Goal: Task Accomplishment & Management: Manage account settings

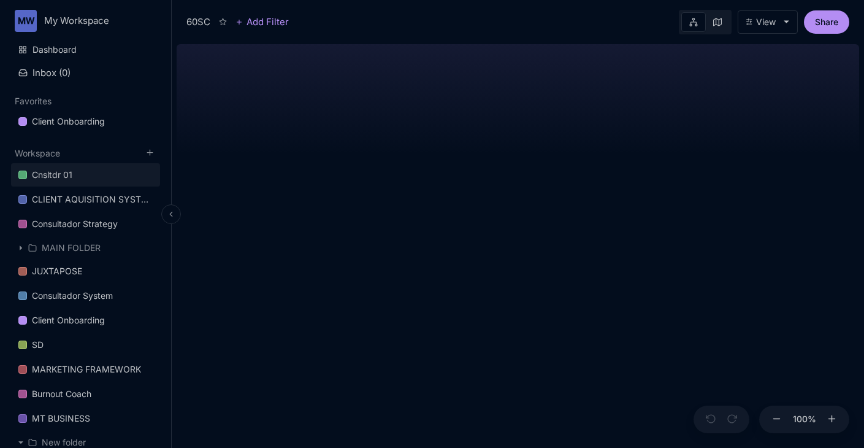
click at [50, 177] on div "Cnsltdr 01" at bounding box center [52, 174] width 40 height 15
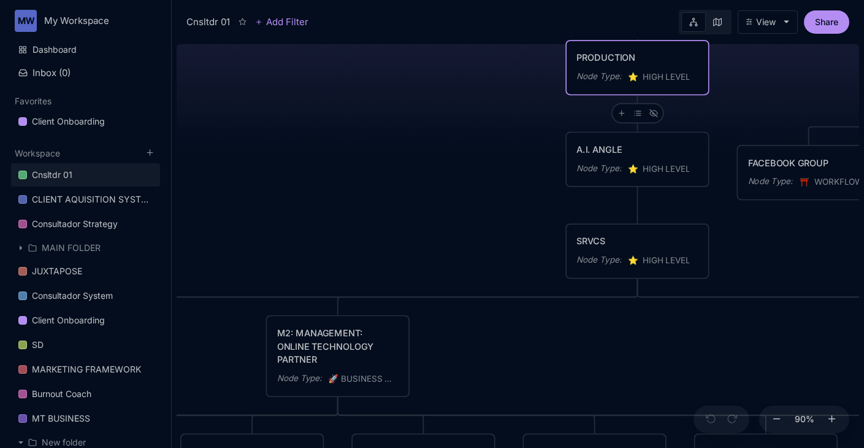
click at [767, 28] on button "View" at bounding box center [768, 21] width 60 height 23
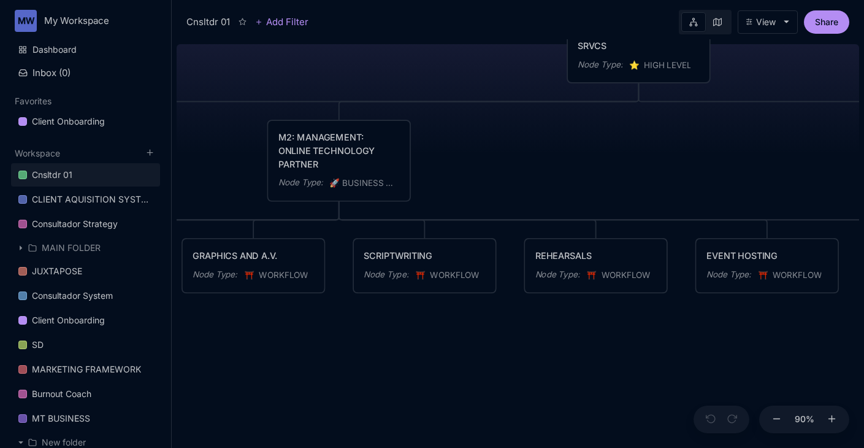
click at [792, 17] on button "View" at bounding box center [768, 21] width 60 height 23
click at [38, 21] on html "MW My Workspace Dashboard Inbox ( 0 ) Favorites Client Onboarding To pick up a …" at bounding box center [432, 224] width 864 height 448
click at [58, 21] on html "MW My Workspace Dashboard Inbox ( 0 ) Favorites Client Onboarding To pick up a …" at bounding box center [432, 224] width 864 height 448
click at [55, 45] on link "Dashboard" at bounding box center [85, 49] width 149 height 23
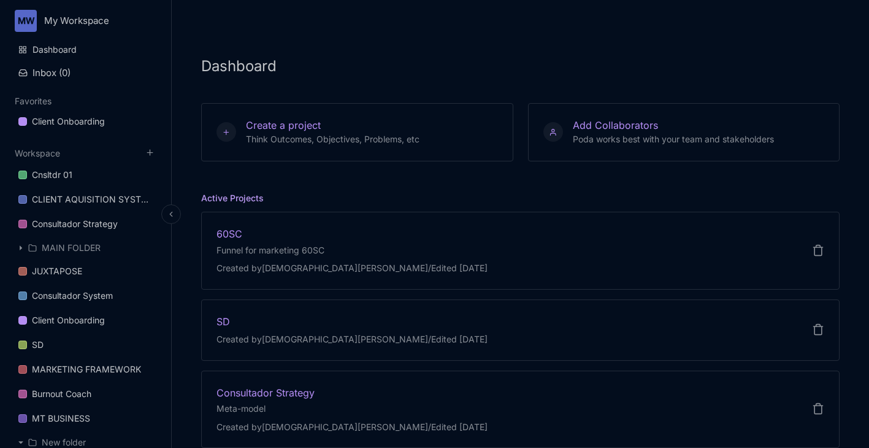
click at [69, 23] on html "MW My Workspace Dashboard Inbox ( 0 ) Favorites Client Onboarding To pick up a …" at bounding box center [434, 224] width 869 height 448
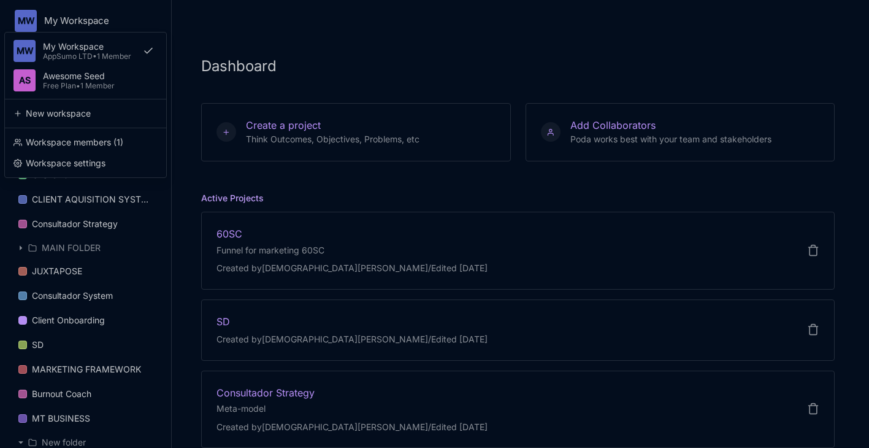
click at [241, 254] on html "MW My Workspace MW My Workspace AppSumo LTD • 1 Member AS Awesome Seed Free Pla…" at bounding box center [434, 224] width 869 height 448
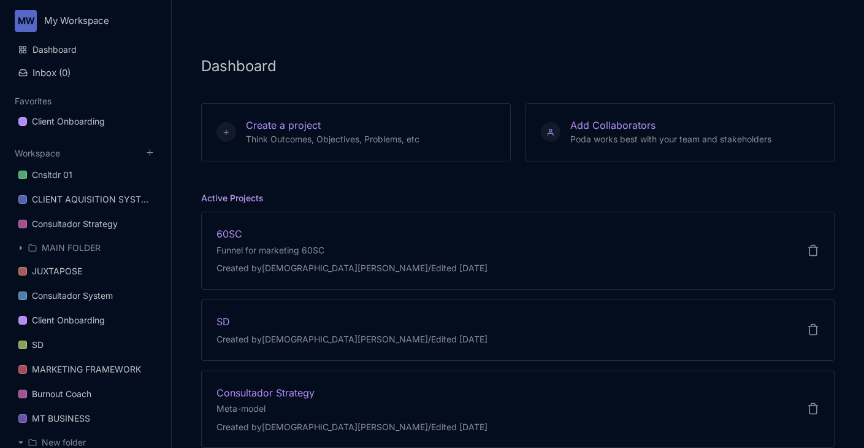
click at [241, 254] on div "Funnel for marketing 60SC" at bounding box center [351, 249] width 271 height 13
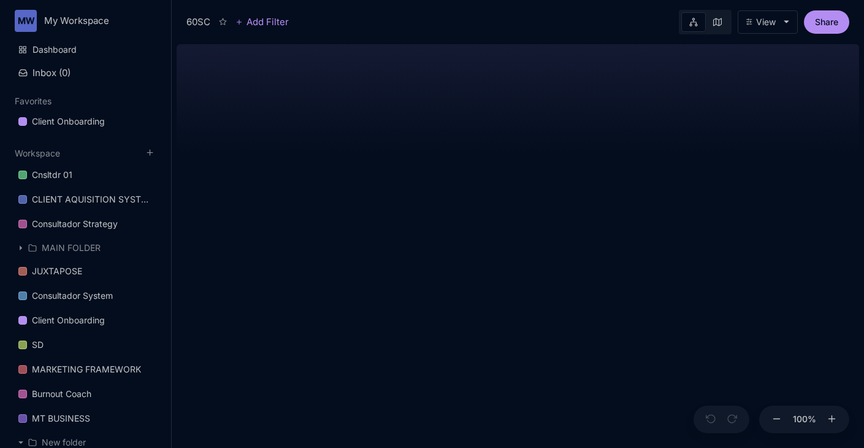
click at [771, 23] on div "View" at bounding box center [766, 22] width 20 height 10
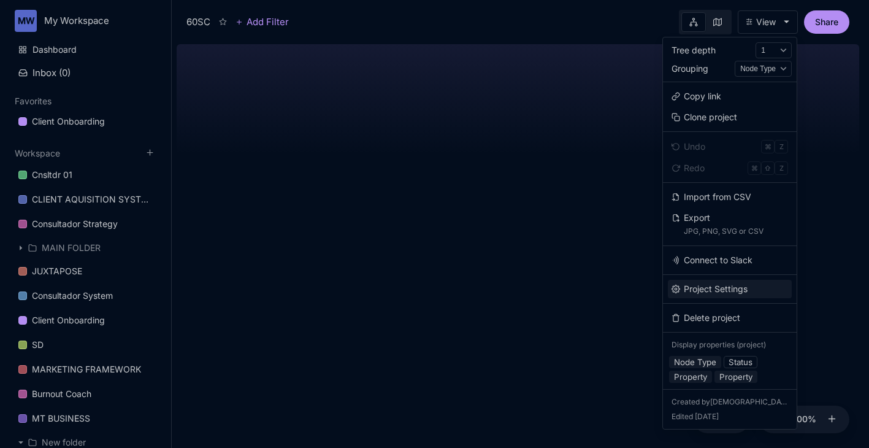
click at [736, 291] on button "Project Settings" at bounding box center [730, 289] width 124 height 18
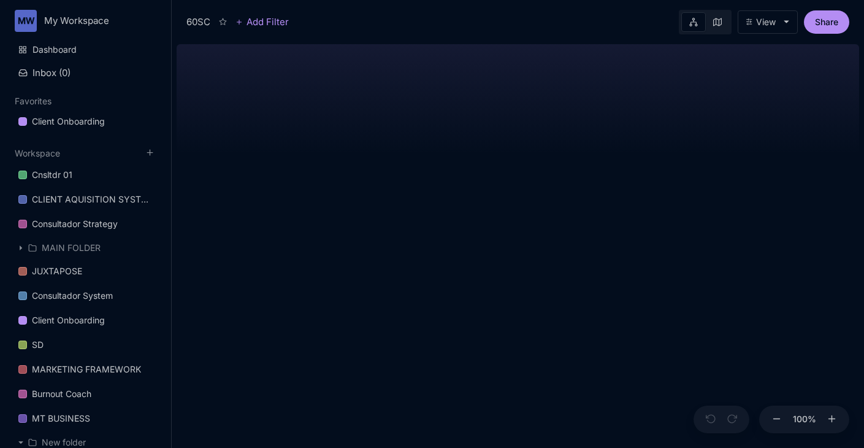
click at [776, 21] on button "View" at bounding box center [768, 21] width 60 height 23
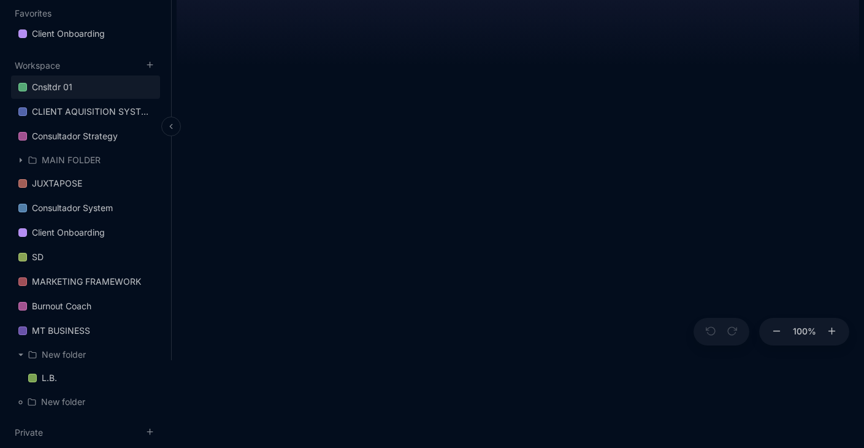
scroll to position [262, 0]
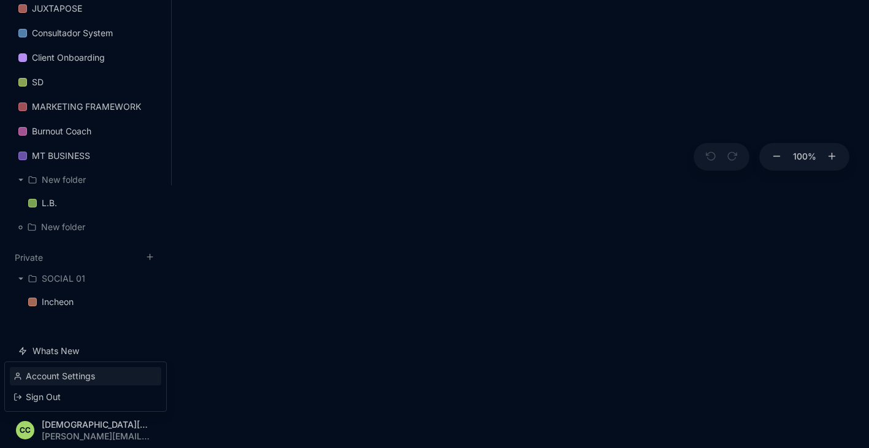
click at [71, 381] on div "Account Settings" at bounding box center [85, 376] width 151 height 18
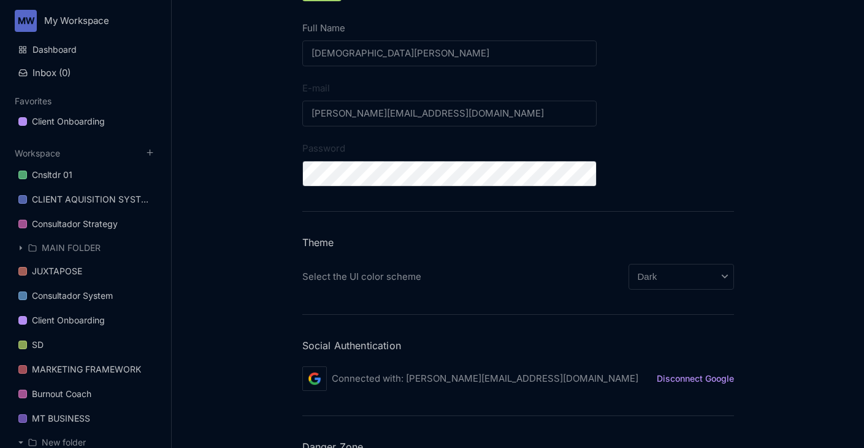
scroll to position [192, 0]
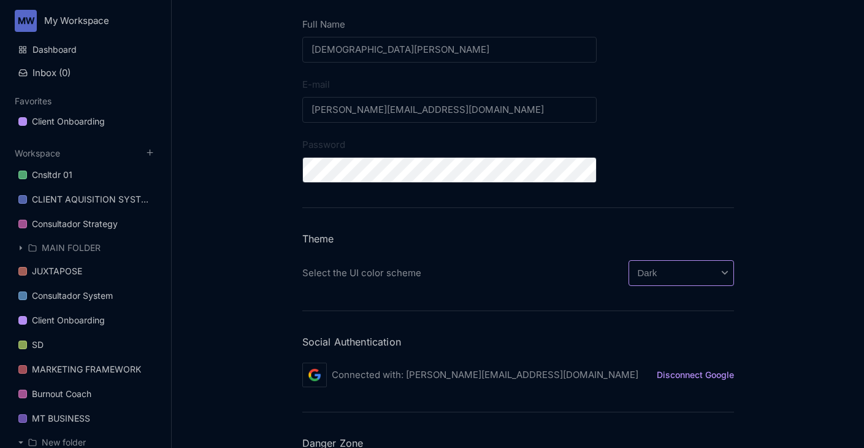
click at [654, 265] on select "System Preference Light Dark" at bounding box center [681, 273] width 105 height 26
click at [629, 260] on select "System Preference Light Dark" at bounding box center [681, 273] width 105 height 26
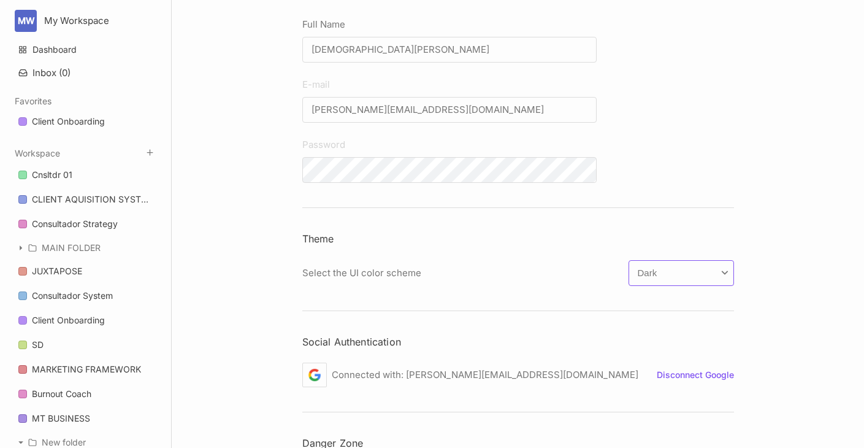
select select "light"
click at [54, 82] on button "Inbox ( 0 )" at bounding box center [85, 72] width 149 height 21
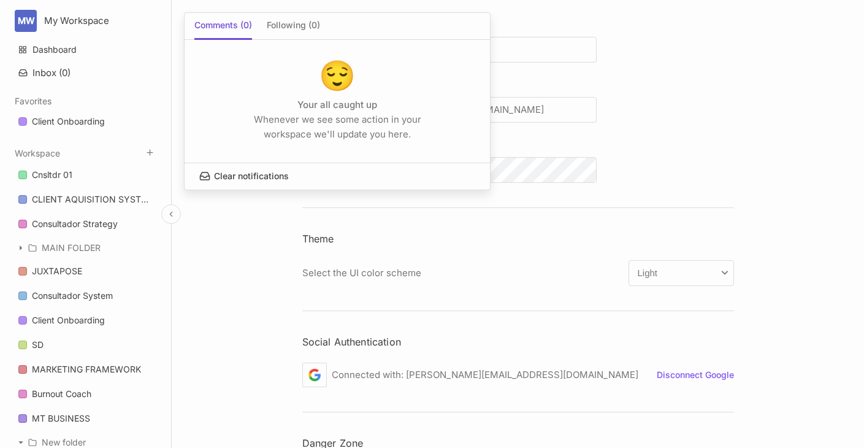
click at [55, 121] on div at bounding box center [432, 224] width 864 height 448
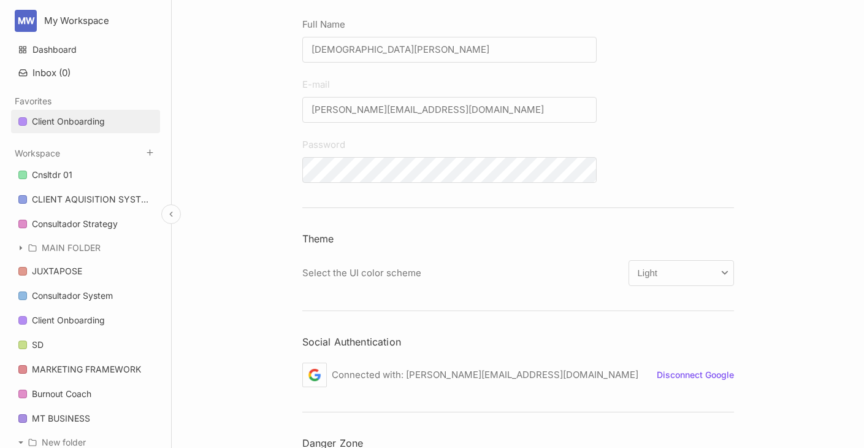
click at [52, 118] on div "Client Onboarding" at bounding box center [68, 121] width 73 height 15
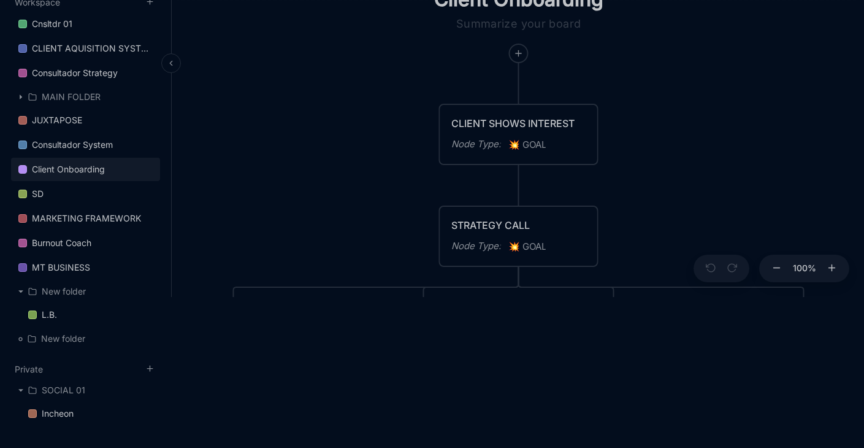
scroll to position [262, 0]
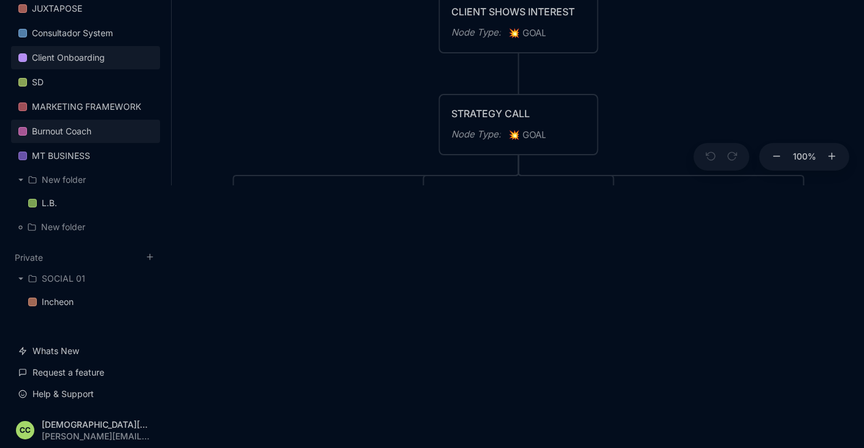
click at [61, 130] on div "Burnout Coach" at bounding box center [61, 131] width 59 height 15
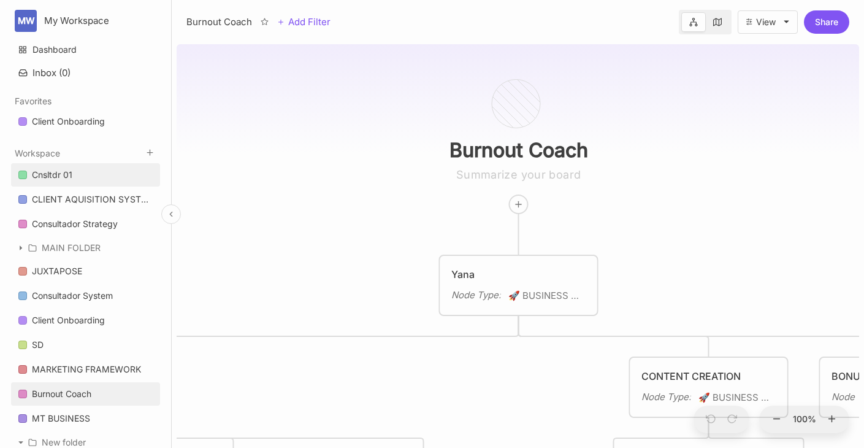
click at [50, 178] on div "Cnsltdr 01" at bounding box center [52, 174] width 40 height 15
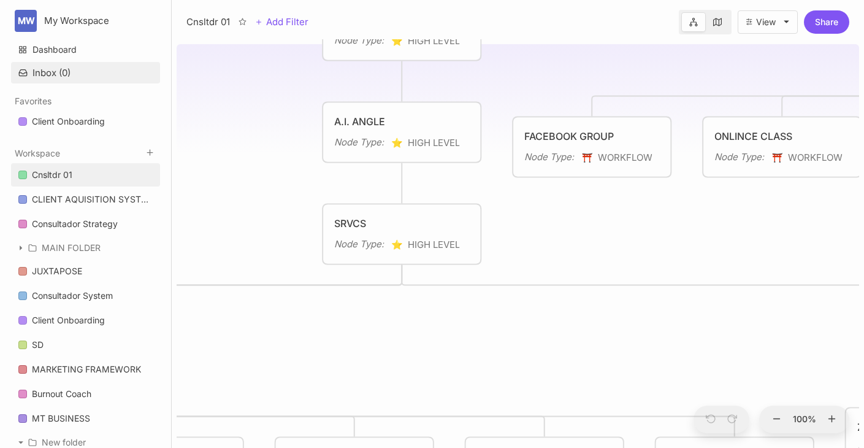
click at [55, 74] on button "Inbox ( 0 )" at bounding box center [85, 72] width 149 height 21
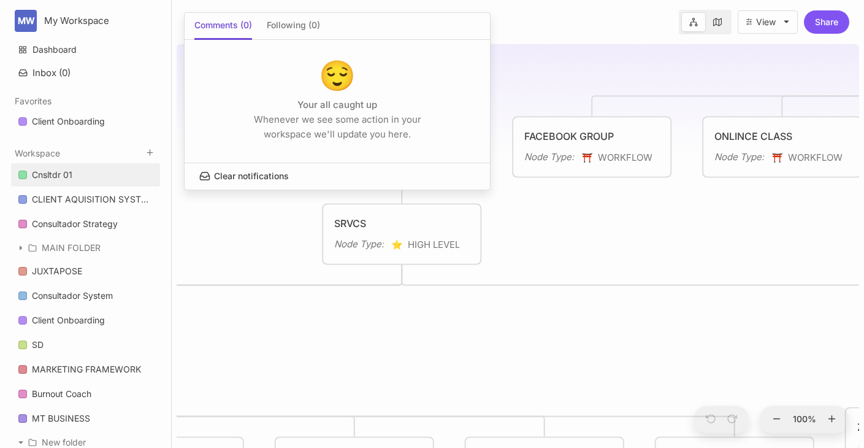
click at [269, 265] on div at bounding box center [432, 224] width 864 height 448
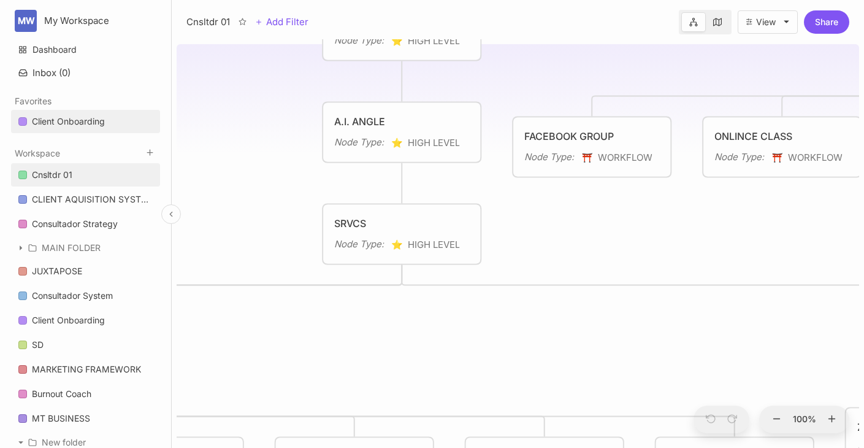
click at [99, 122] on div "Client Onboarding" at bounding box center [68, 121] width 73 height 15
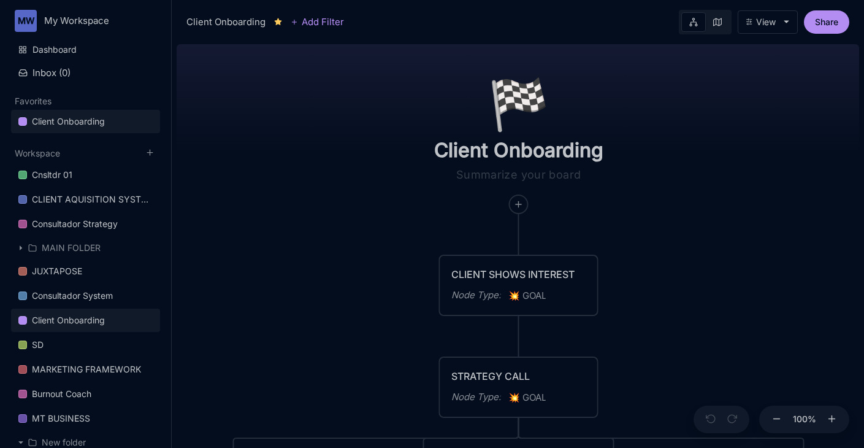
click at [768, 25] on div "View" at bounding box center [766, 22] width 20 height 10
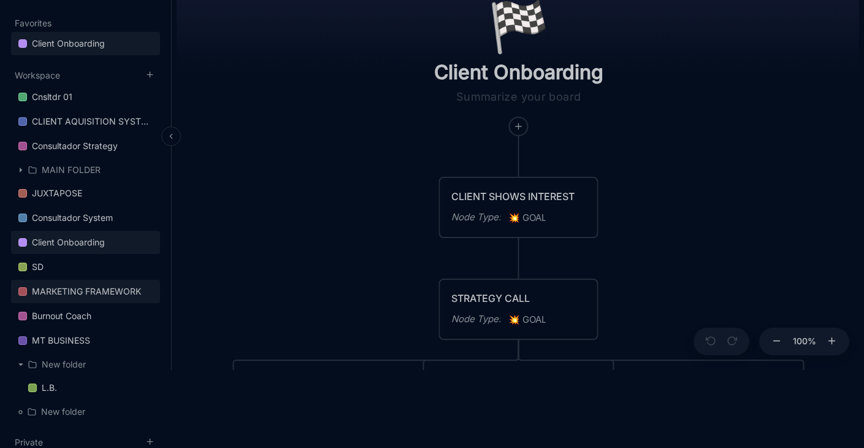
scroll to position [113, 0]
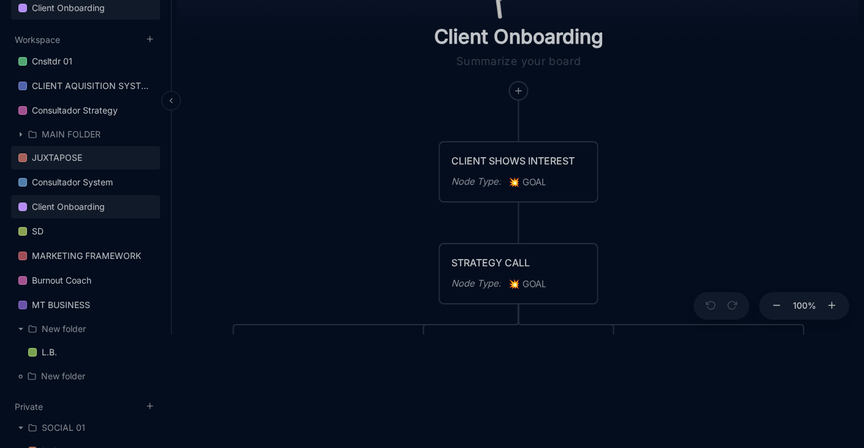
click at [75, 153] on div "JUXTAPOSE" at bounding box center [57, 157] width 50 height 15
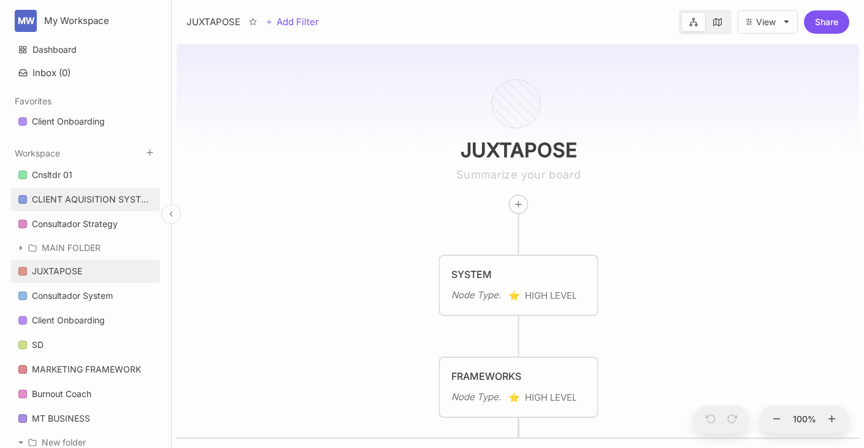
click at [76, 200] on div "CLIENT AQUISITION SYSTEM" at bounding box center [92, 199] width 121 height 15
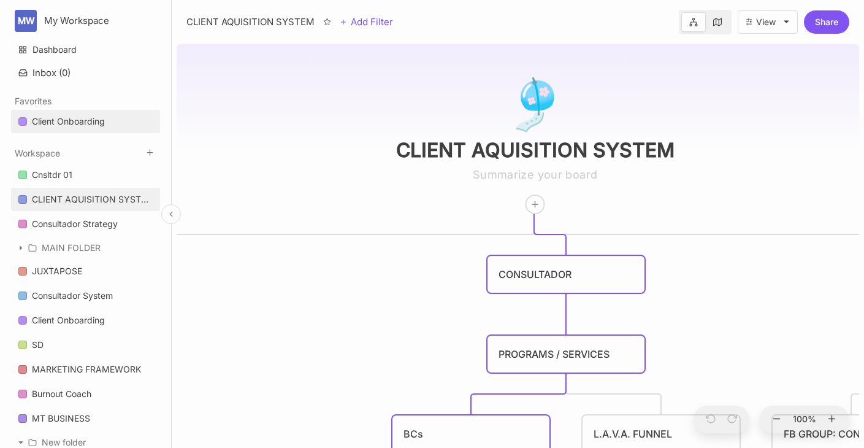
click at [58, 121] on div "Client Onboarding" at bounding box center [68, 121] width 73 height 15
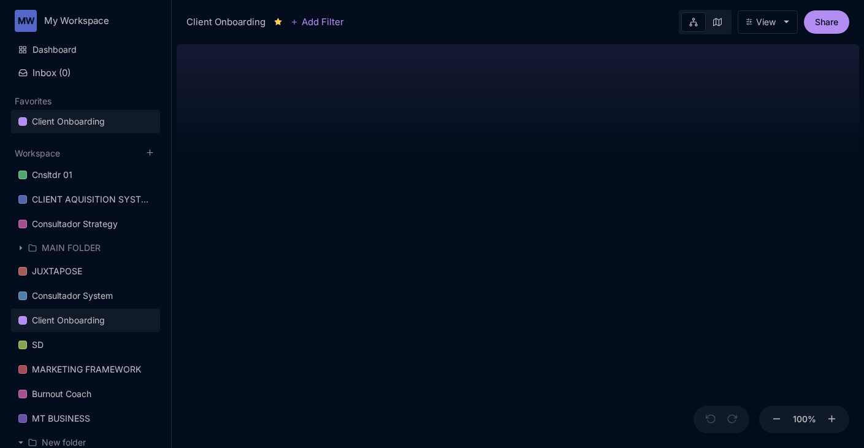
click at [236, 24] on div "Client Onboarding" at bounding box center [225, 22] width 79 height 15
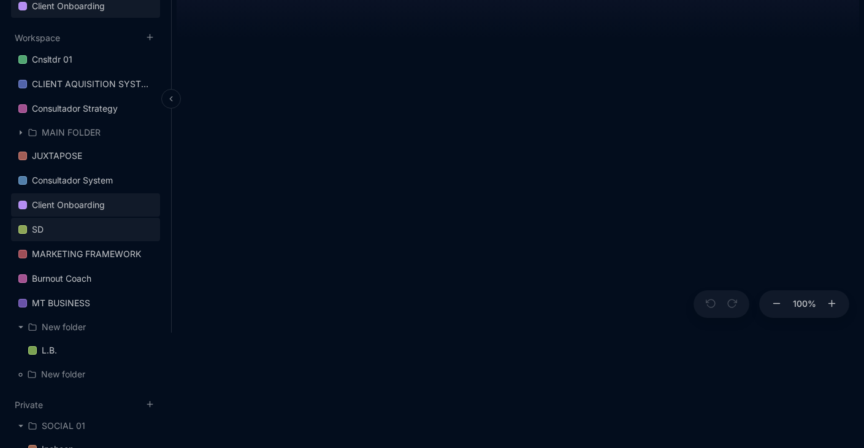
scroll to position [262, 0]
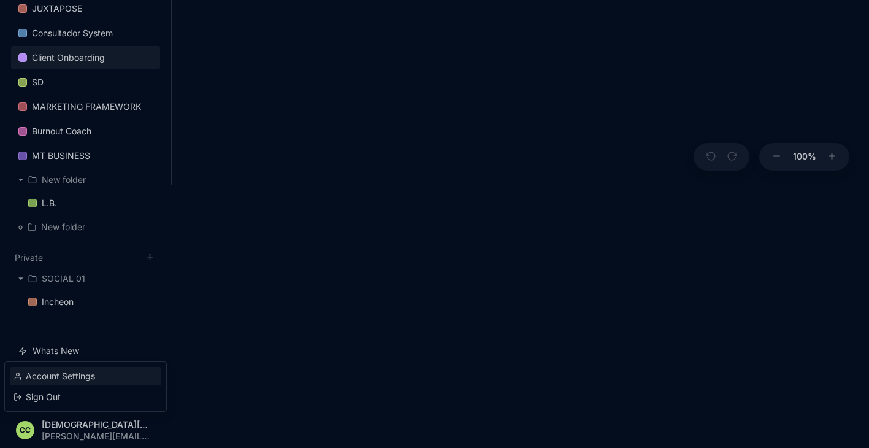
click at [71, 377] on div "Account Settings" at bounding box center [85, 376] width 151 height 18
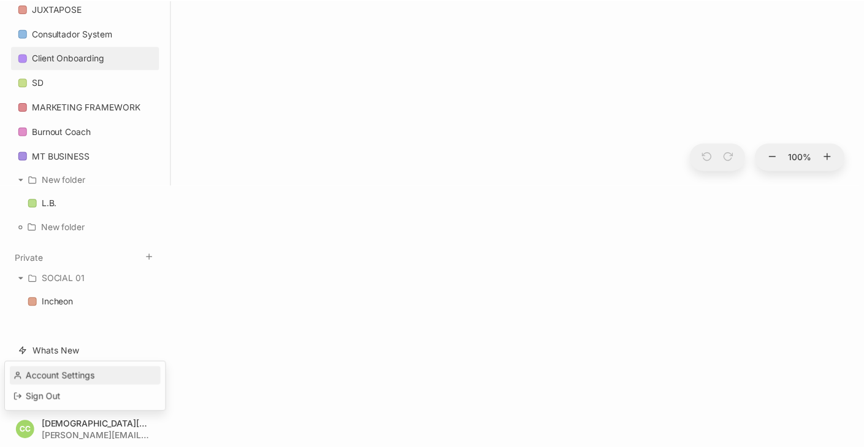
select select "light"
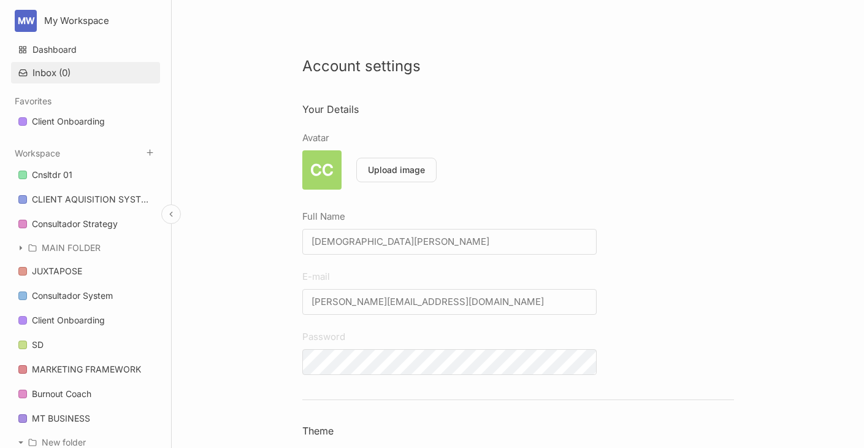
click at [50, 72] on button "Inbox ( 0 )" at bounding box center [85, 72] width 149 height 21
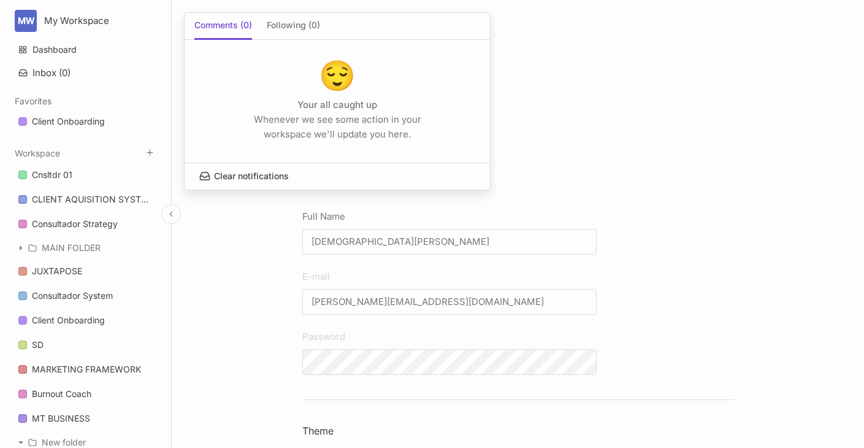
click at [89, 125] on div at bounding box center [432, 224] width 864 height 448
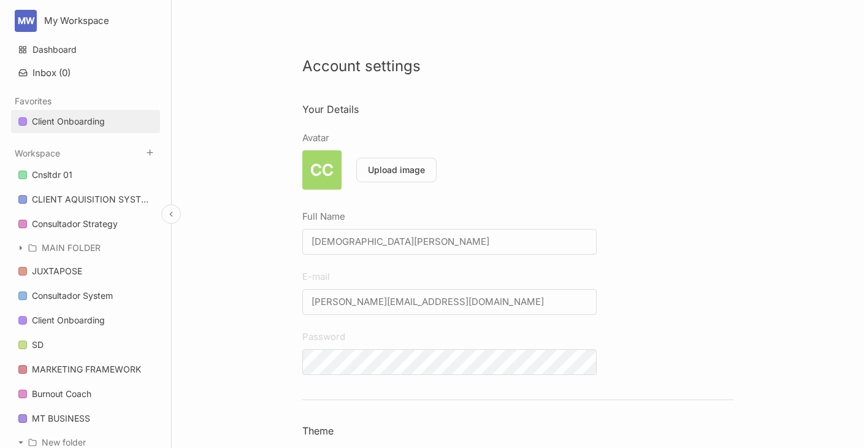
click at [89, 125] on div "Client Onboarding" at bounding box center [68, 121] width 73 height 15
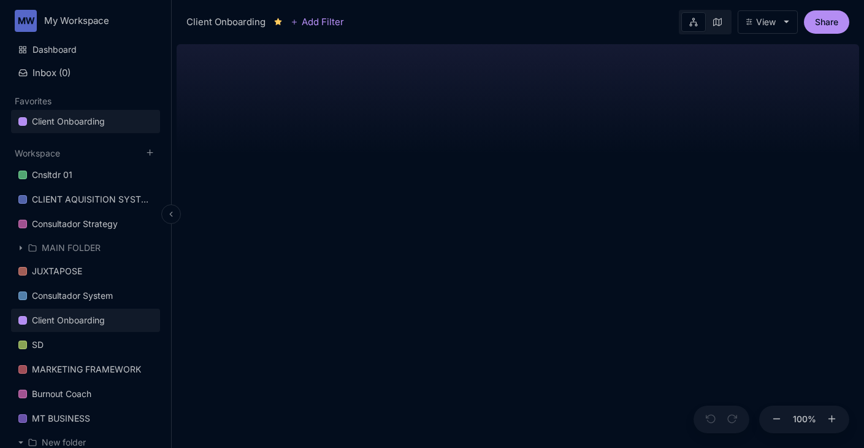
click at [771, 29] on button "View" at bounding box center [768, 21] width 60 height 23
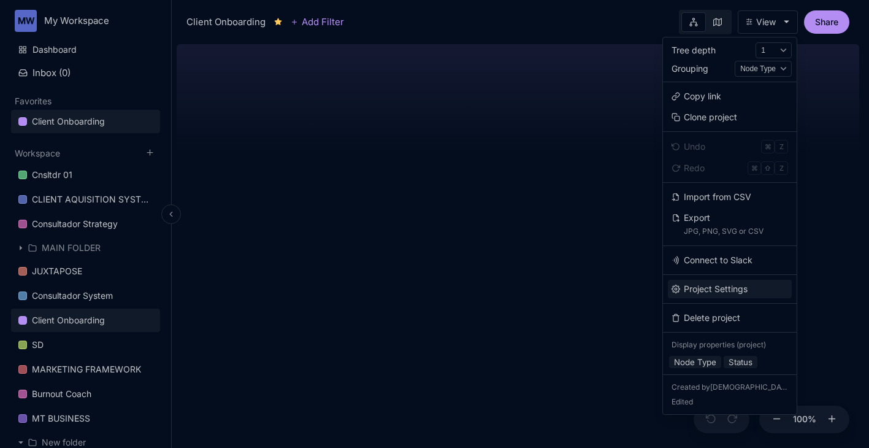
click at [742, 287] on button "Project Settings" at bounding box center [730, 289] width 124 height 18
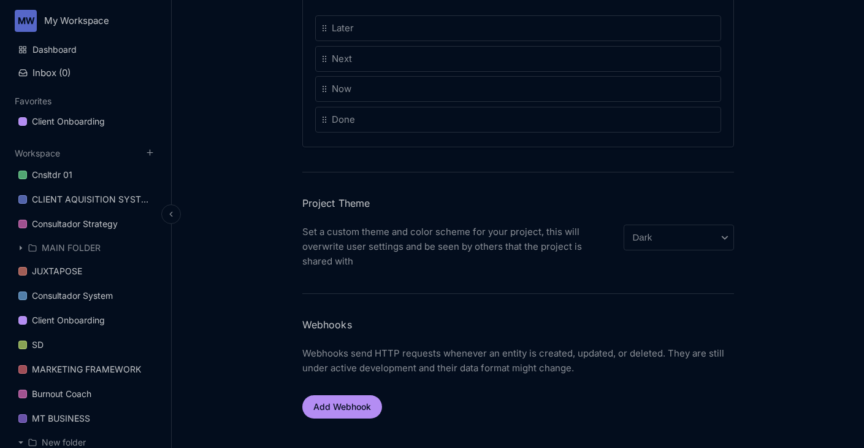
scroll to position [1, 0]
click at [656, 234] on select "Inherit Light Dark Grey Neon Teal Custom" at bounding box center [679, 236] width 110 height 26
click at [624, 223] on select "Inherit Light Dark Grey Neon Teal Custom" at bounding box center [679, 236] width 110 height 26
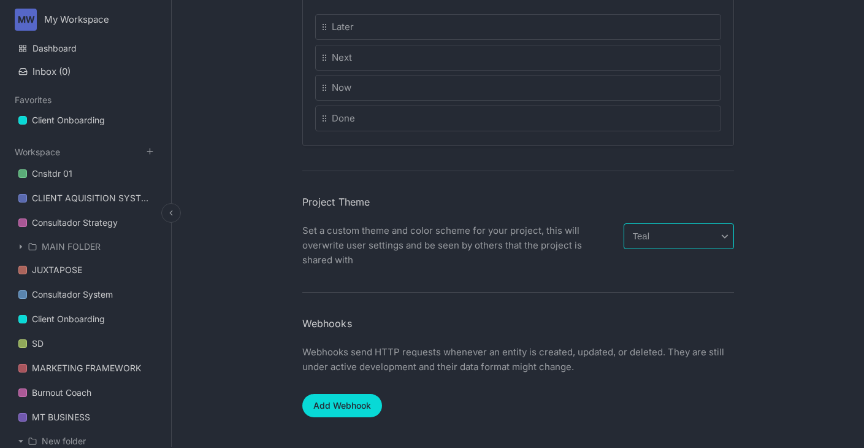
click at [676, 232] on select "Inherit Light Dark Grey Neon Teal Custom" at bounding box center [679, 236] width 110 height 26
select select "neon"
click at [624, 223] on select "Inherit Light Dark Grey Neon Teal Custom" at bounding box center [679, 236] width 110 height 26
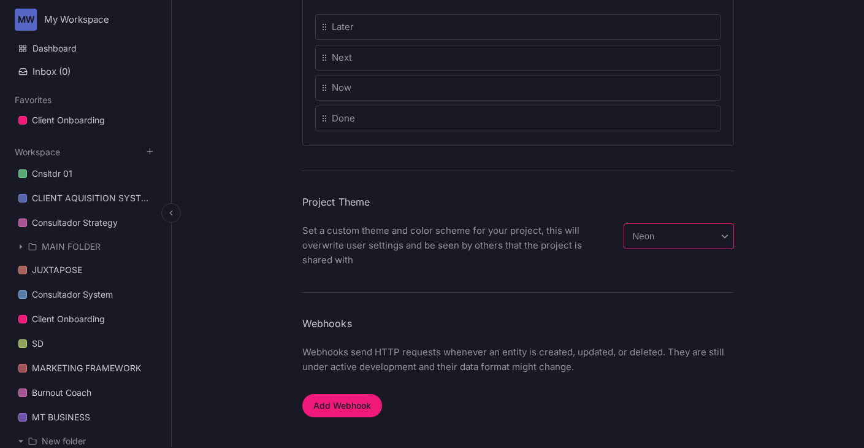
click at [679, 234] on select "Inherit Light Dark Grey Neon Teal Custom" at bounding box center [679, 236] width 110 height 26
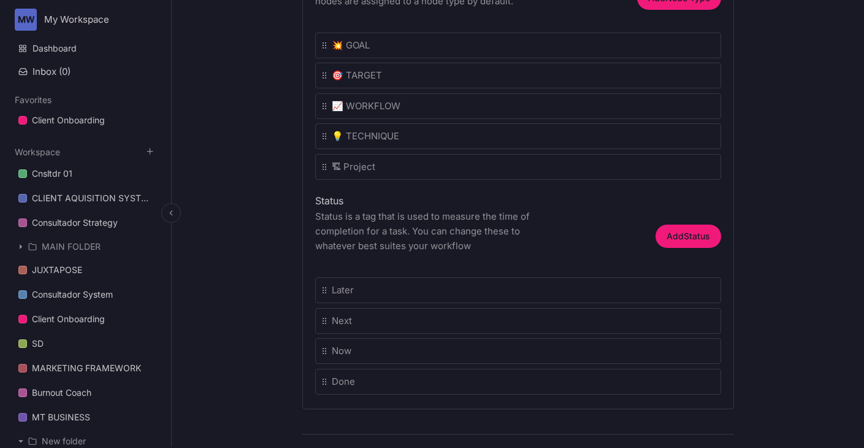
scroll to position [0, 0]
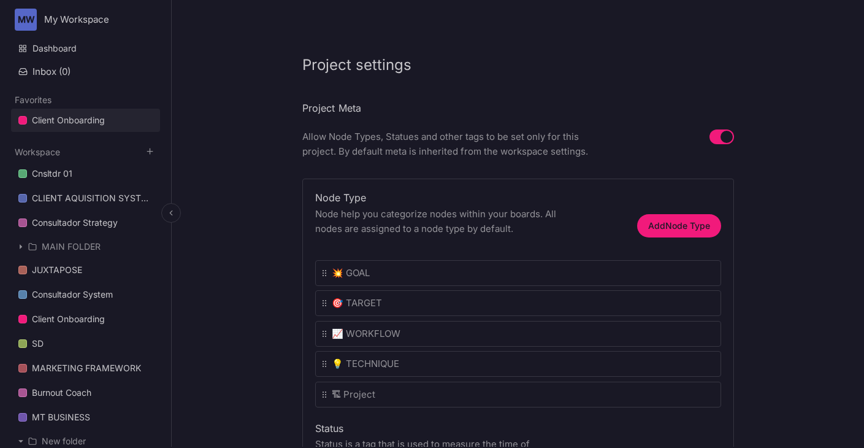
click at [78, 123] on div "Client Onboarding" at bounding box center [68, 120] width 73 height 15
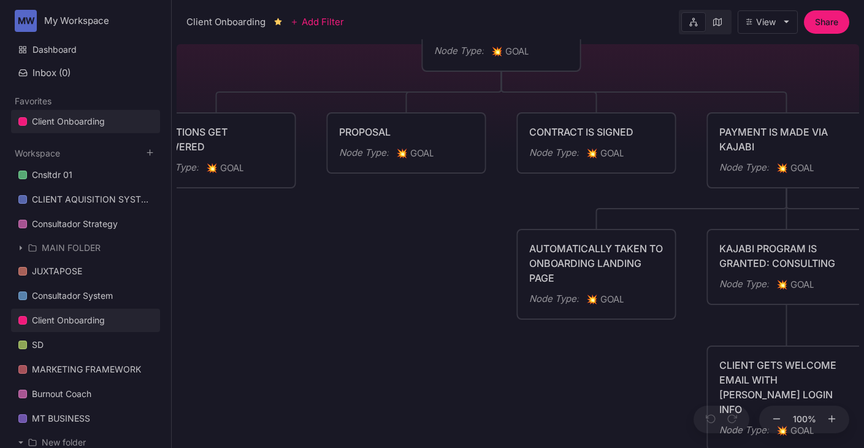
click at [775, 29] on button "View" at bounding box center [768, 21] width 60 height 23
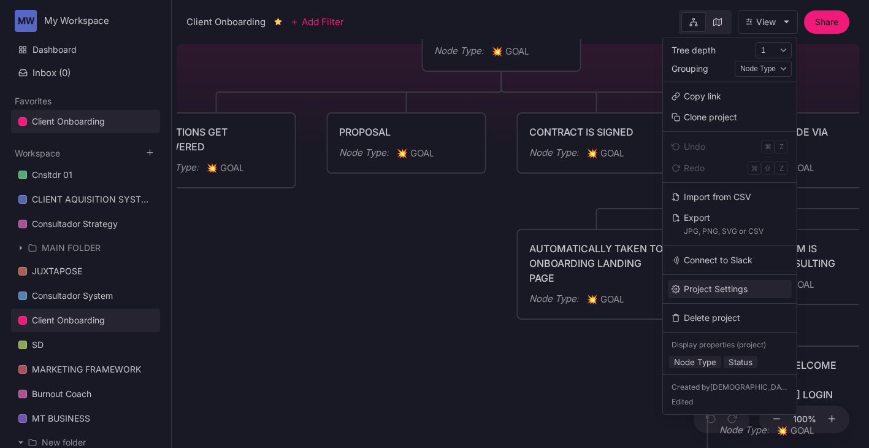
click at [735, 286] on button "Project Settings" at bounding box center [730, 289] width 124 height 18
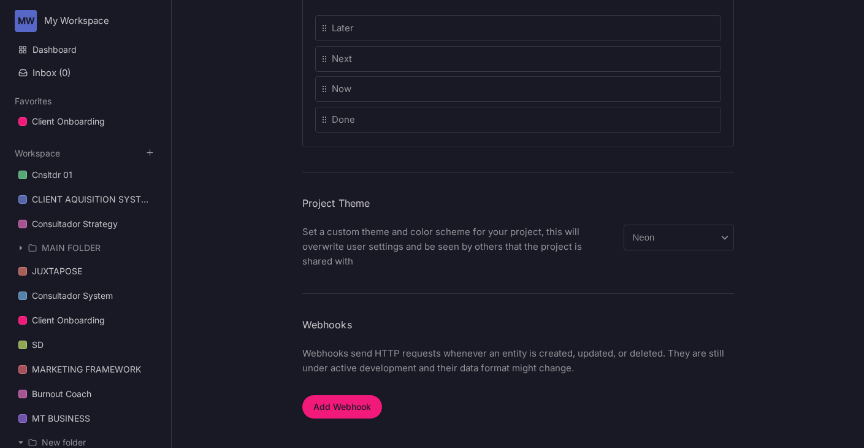
scroll to position [23, 0]
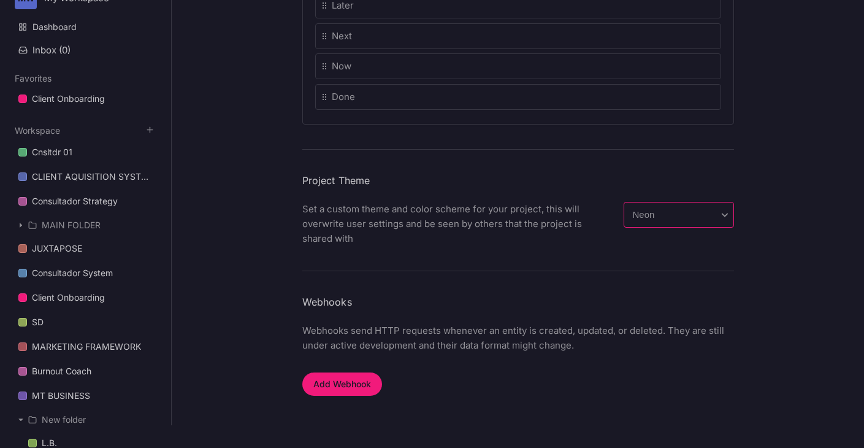
click at [677, 215] on select "Inherit Light Dark Grey Neon Teal Custom" at bounding box center [679, 215] width 110 height 26
select select "light"
click at [624, 202] on select "Inherit Light Dark Grey Neon Teal Custom" at bounding box center [679, 215] width 110 height 26
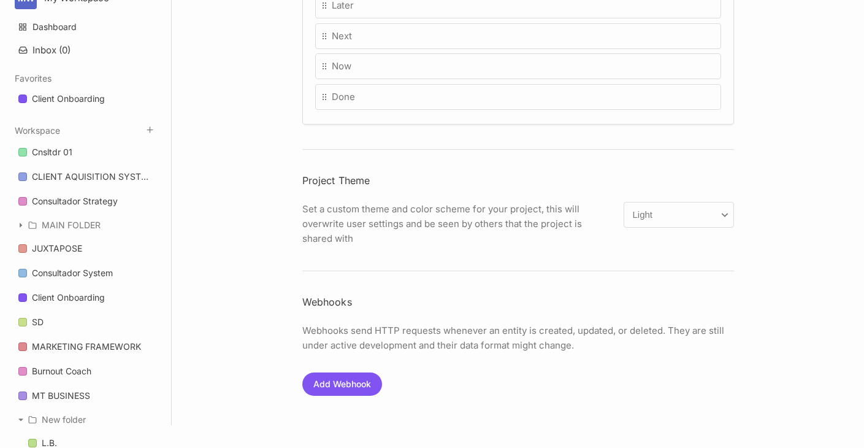
click at [240, 208] on div "Project settings Project Meta Allow Node Types, Statues and other tags to be se…" at bounding box center [518, 201] width 692 height 448
click at [53, 151] on div "Cnsltdr 01" at bounding box center [52, 152] width 40 height 15
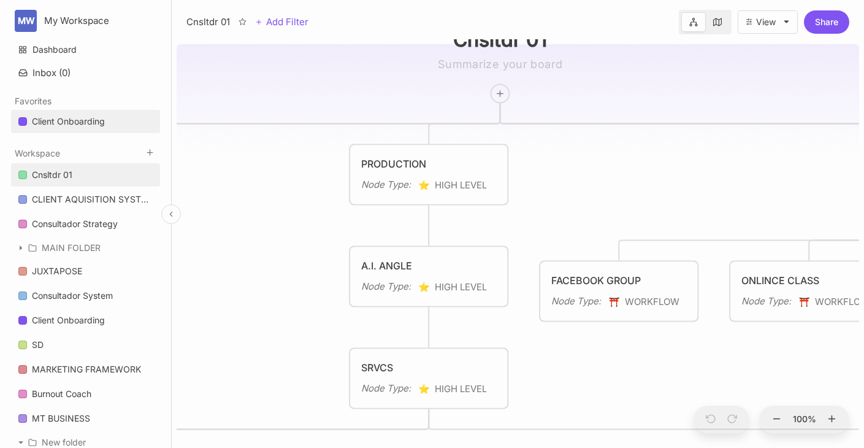
click at [73, 123] on div "Client Onboarding" at bounding box center [68, 121] width 73 height 15
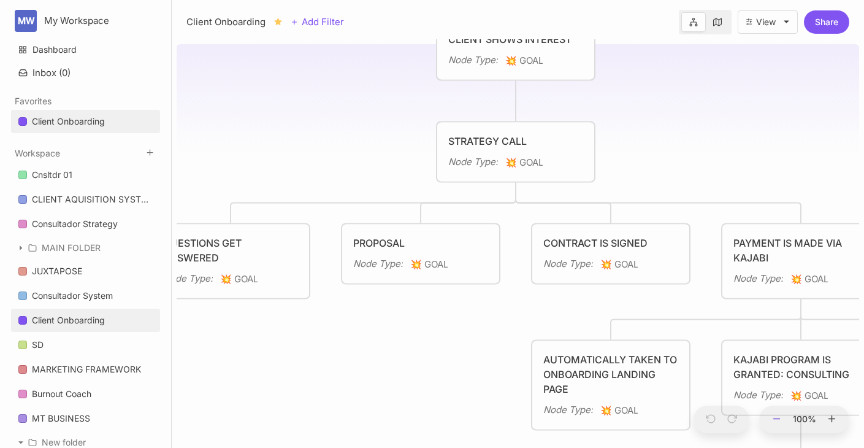
click at [773, 421] on icon at bounding box center [776, 418] width 11 height 11
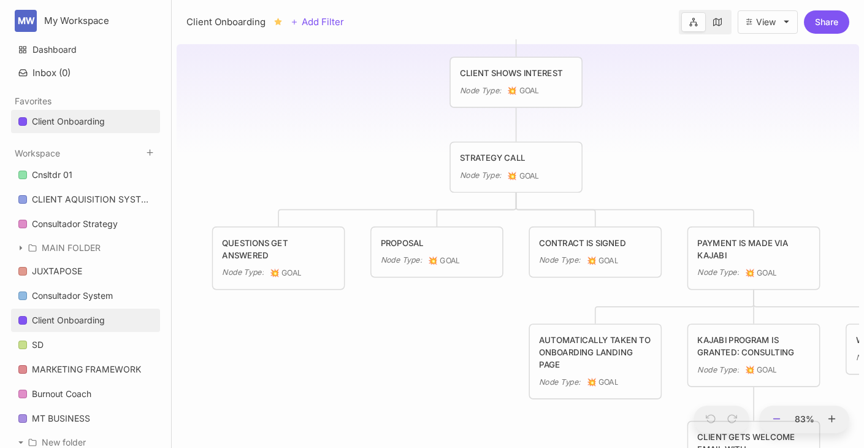
click at [773, 421] on icon at bounding box center [776, 418] width 11 height 11
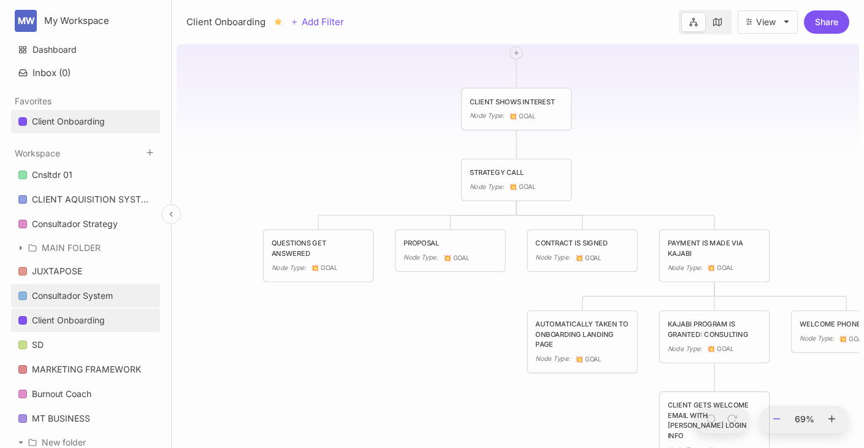
scroll to position [262, 0]
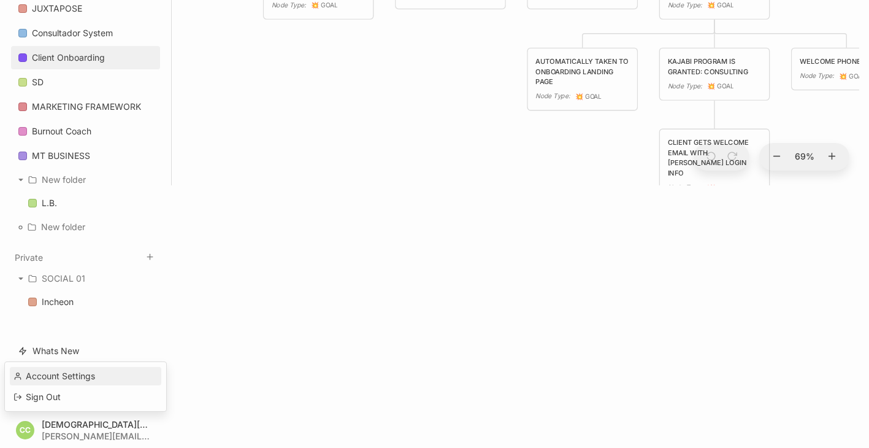
click at [59, 372] on div "Account Settings" at bounding box center [85, 376] width 151 height 18
select select "light"
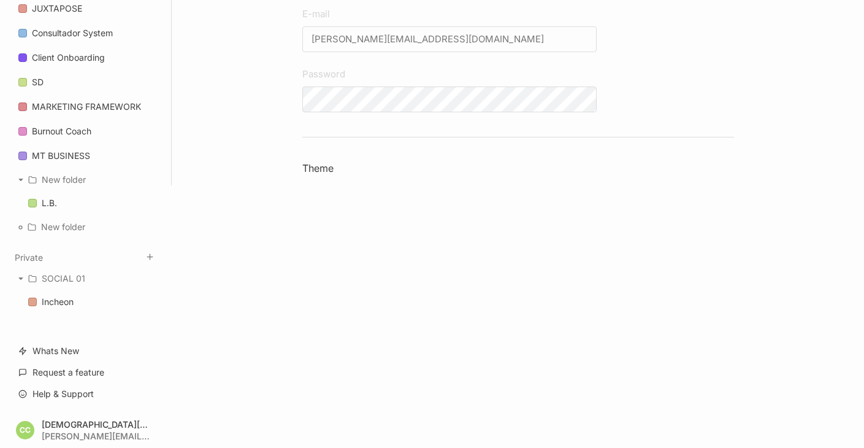
click at [316, 170] on h3 "Theme" at bounding box center [518, 168] width 432 height 13
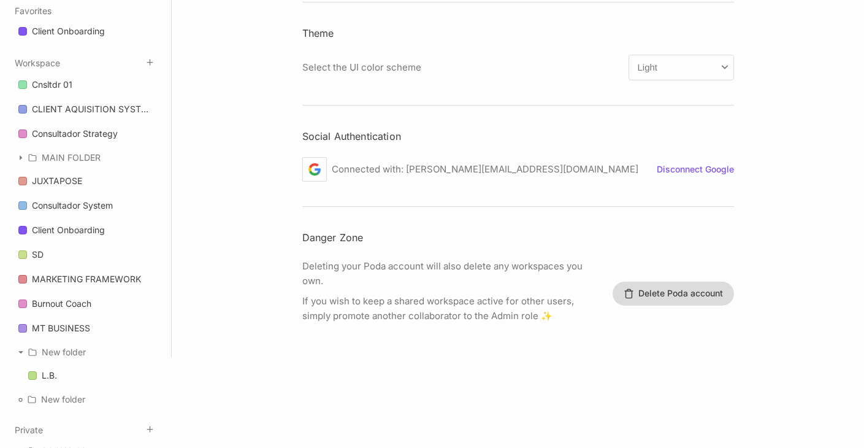
scroll to position [102, 0]
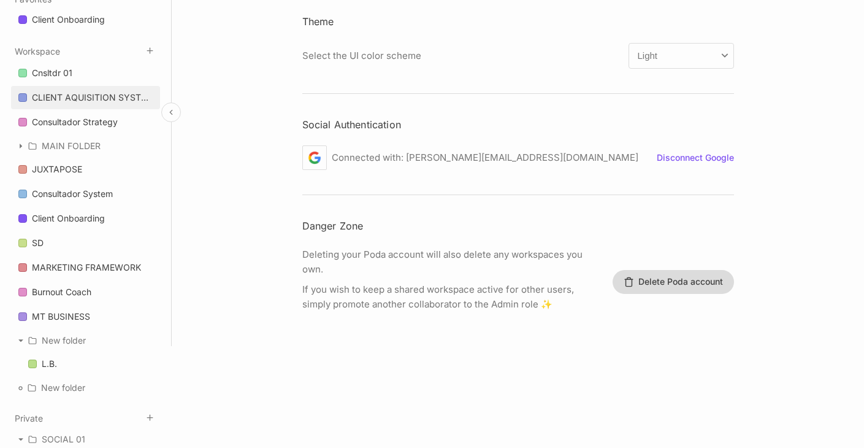
click at [55, 95] on div "CLIENT AQUISITION SYSTEM" at bounding box center [92, 97] width 121 height 15
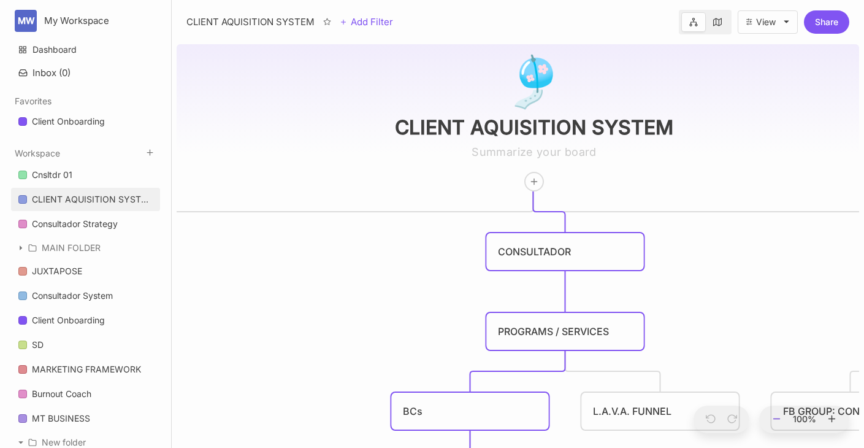
click at [782, 419] on button at bounding box center [777, 419] width 16 height 28
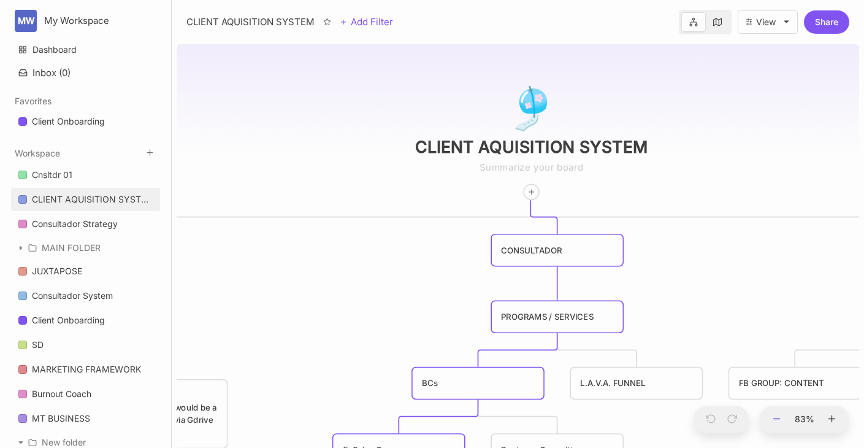
click at [782, 419] on button at bounding box center [777, 419] width 16 height 28
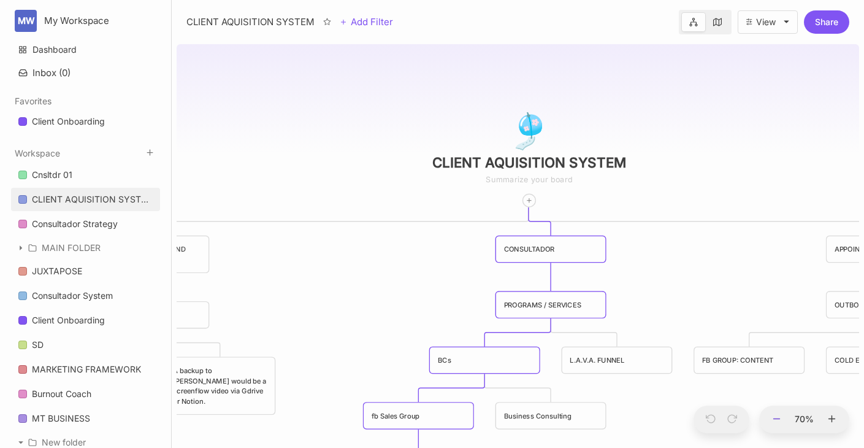
click at [782, 419] on button at bounding box center [777, 419] width 16 height 28
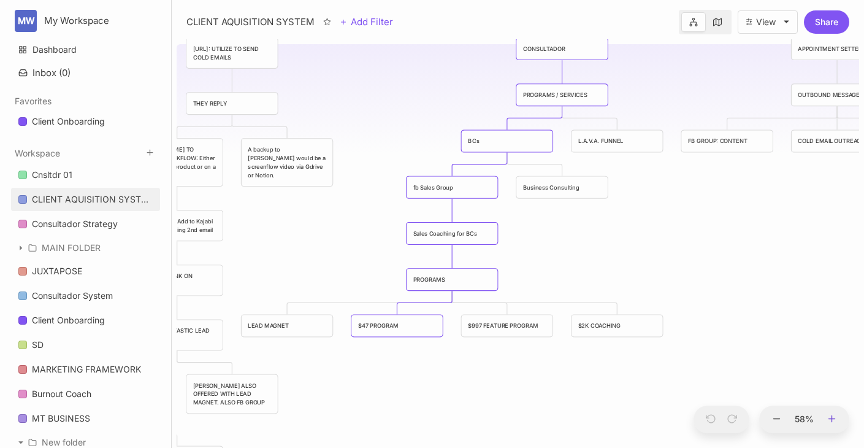
click at [832, 424] on button at bounding box center [832, 419] width 16 height 28
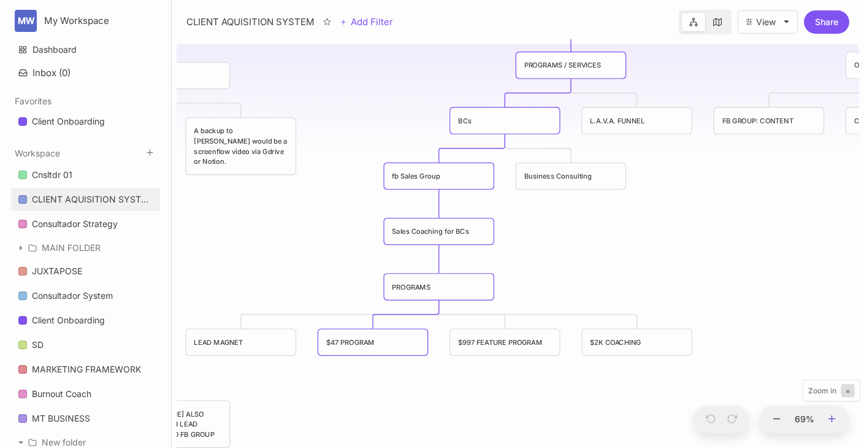
click at [832, 424] on button at bounding box center [832, 419] width 16 height 28
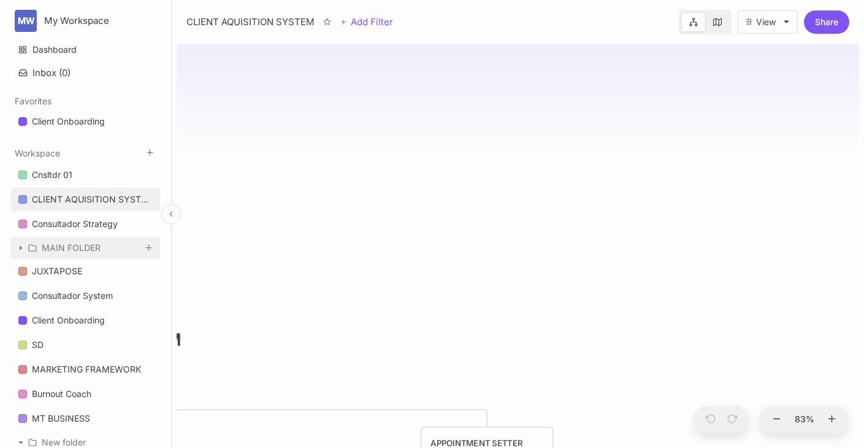
click at [59, 250] on div "MAIN FOLDER" at bounding box center [71, 247] width 59 height 15
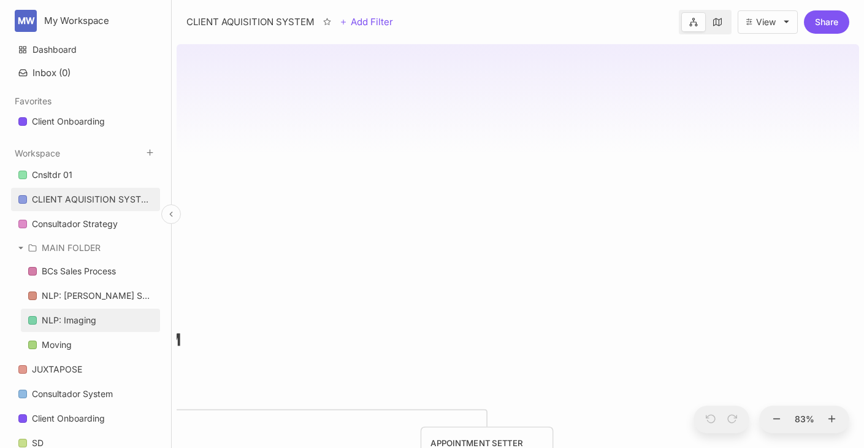
click at [85, 323] on div "NLP: Imaging" at bounding box center [69, 320] width 55 height 15
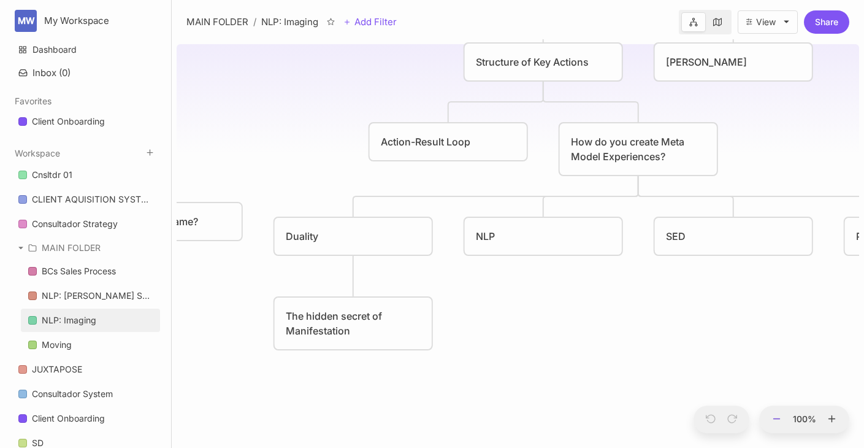
click at [774, 423] on icon at bounding box center [776, 418] width 11 height 11
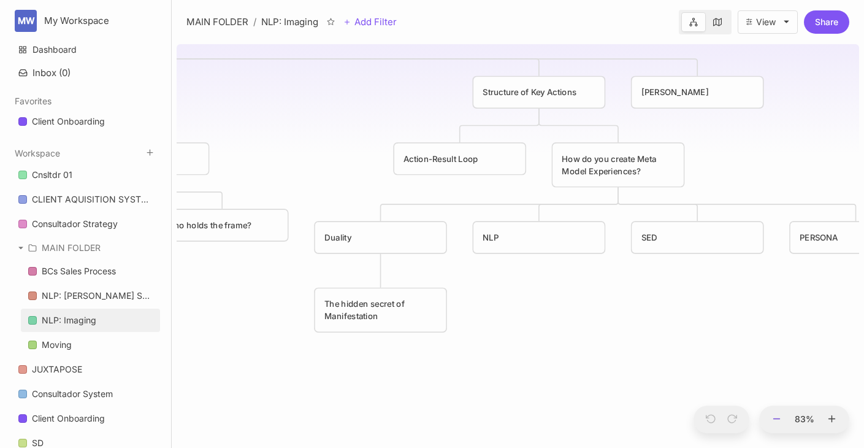
click at [774, 423] on icon at bounding box center [776, 418] width 11 height 11
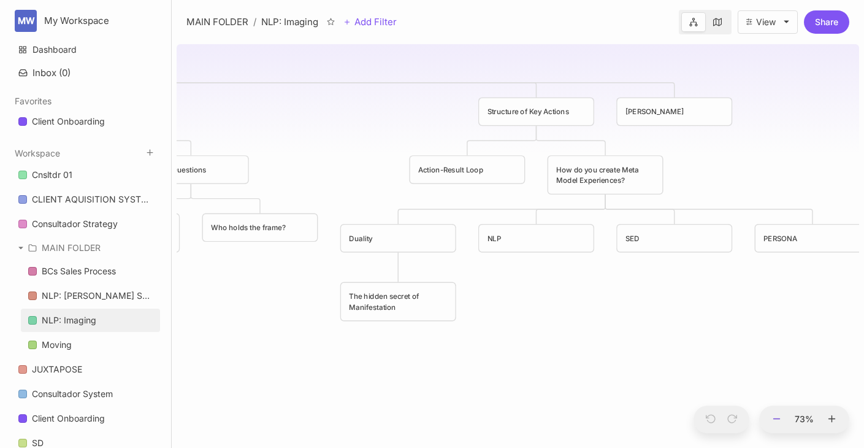
click at [774, 423] on icon at bounding box center [776, 418] width 11 height 11
